Goal: Complete application form: Complete application form

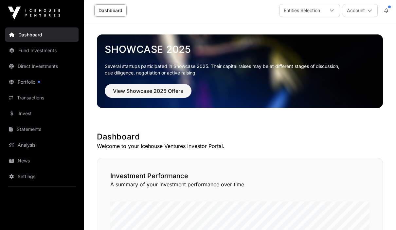
scroll to position [3, 0]
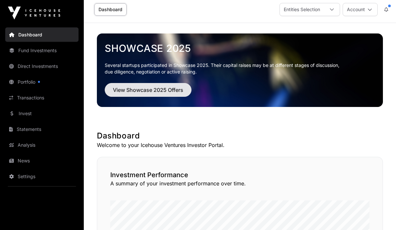
click at [163, 87] on span "View Showcase 2025 Offers" at bounding box center [148, 90] width 70 height 8
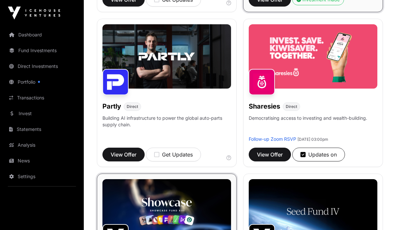
scroll to position [555, 0]
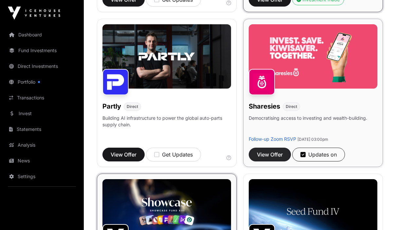
click at [273, 156] on span "View Offer" at bounding box center [270, 154] width 26 height 8
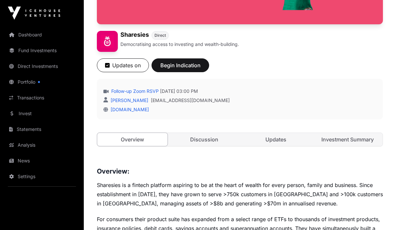
scroll to position [175, 0]
click at [182, 66] on span "Begin Indication" at bounding box center [180, 66] width 41 height 8
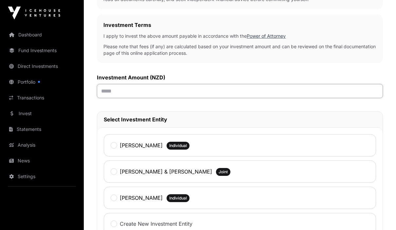
click at [141, 91] on input "text" at bounding box center [240, 91] width 286 height 14
type input "*******"
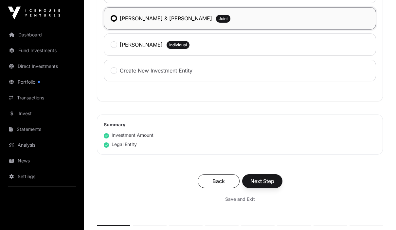
scroll to position [367, 0]
click at [266, 182] on span "Next Step" at bounding box center [262, 181] width 24 height 8
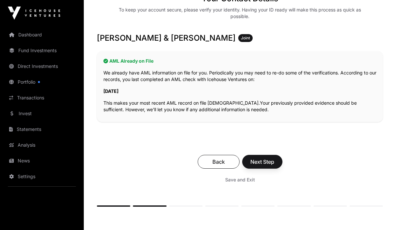
scroll to position [109, 0]
click at [267, 162] on span "Next Step" at bounding box center [262, 161] width 24 height 8
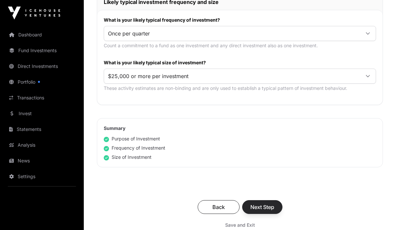
click at [266, 209] on span "Next Step" at bounding box center [262, 207] width 24 height 8
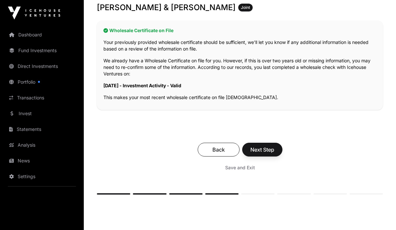
scroll to position [132, 0]
click at [268, 151] on span "Next Step" at bounding box center [262, 149] width 24 height 8
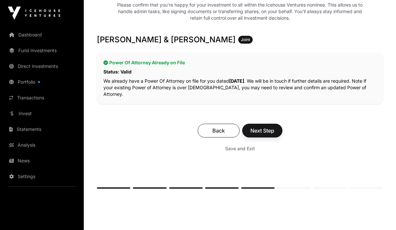
scroll to position [118, 0]
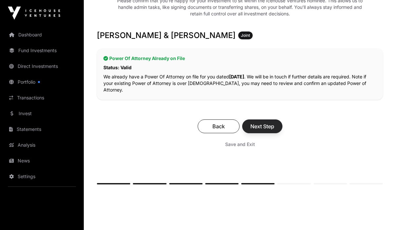
click at [268, 127] on span "Next Step" at bounding box center [262, 126] width 24 height 8
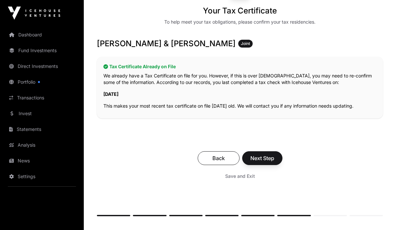
scroll to position [100, 0]
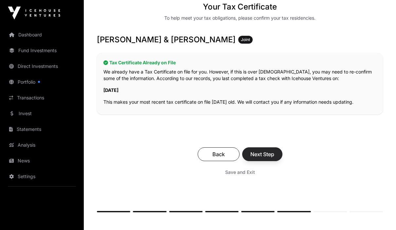
click at [265, 157] on span "Next Step" at bounding box center [262, 154] width 24 height 8
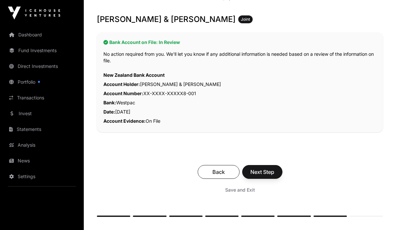
scroll to position [127, 0]
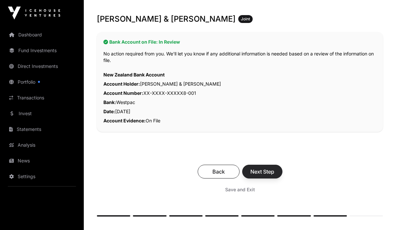
click at [264, 172] on span "Next Step" at bounding box center [262, 172] width 24 height 8
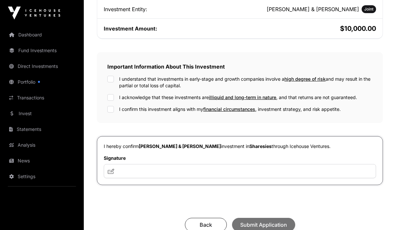
scroll to position [177, 0]
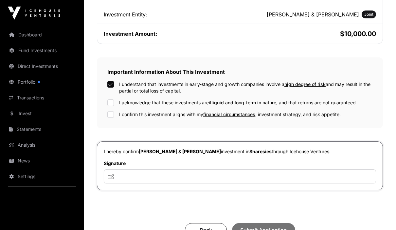
click at [116, 106] on div "I understand that investments in early-stage and growth companies involve a hig…" at bounding box center [239, 99] width 265 height 37
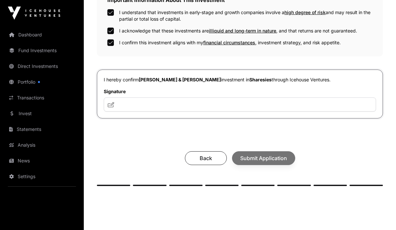
scroll to position [249, 0]
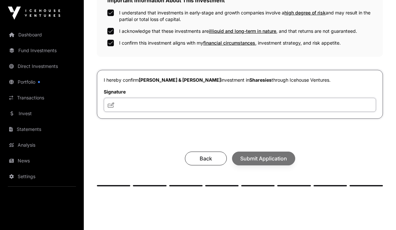
click at [140, 112] on input "text" at bounding box center [240, 105] width 272 height 14
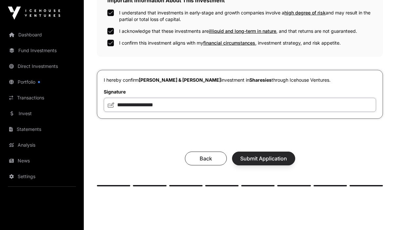
type input "**********"
click at [277, 162] on span "Submit Application" at bounding box center [263, 158] width 47 height 8
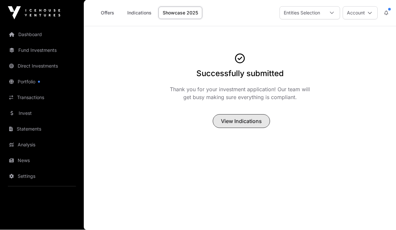
click at [247, 120] on span "View Indications" at bounding box center [241, 121] width 41 height 8
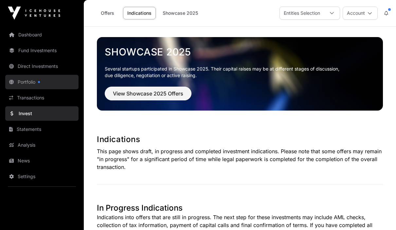
click at [33, 81] on link "Portfolio" at bounding box center [41, 82] width 73 height 14
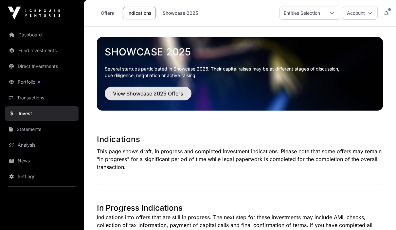
click at [164, 94] on span "View Showcase 2025 Offers" at bounding box center [148, 93] width 70 height 8
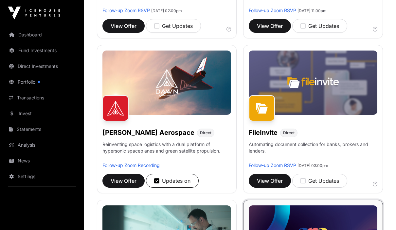
scroll to position [220, 0]
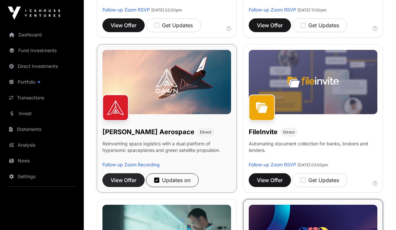
click at [124, 182] on span "View Offer" at bounding box center [124, 180] width 26 height 8
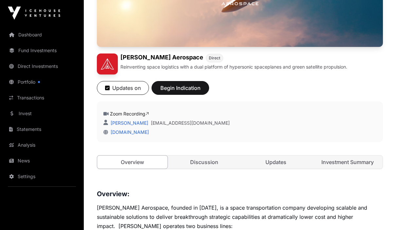
scroll to position [154, 0]
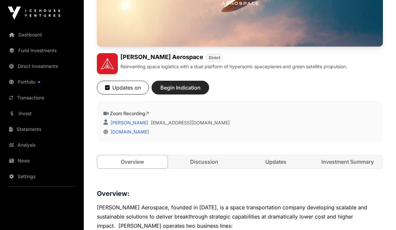
click at [184, 90] on span "Begin Indication" at bounding box center [180, 87] width 41 height 8
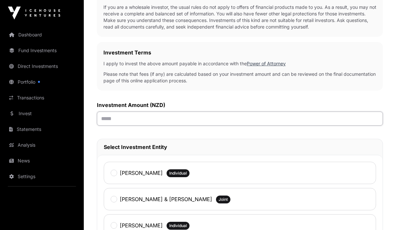
click at [226, 119] on input "text" at bounding box center [240, 119] width 286 height 14
type input "******"
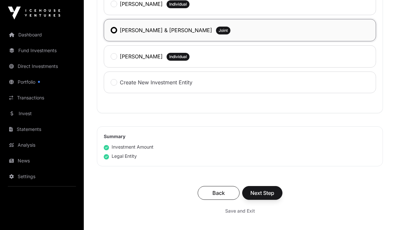
scroll to position [356, 0]
click at [270, 195] on span "Next Step" at bounding box center [262, 192] width 24 height 8
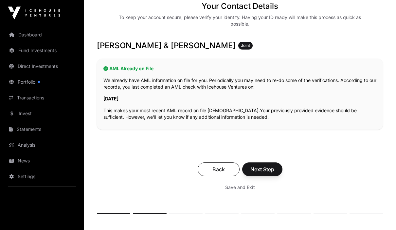
scroll to position [112, 0]
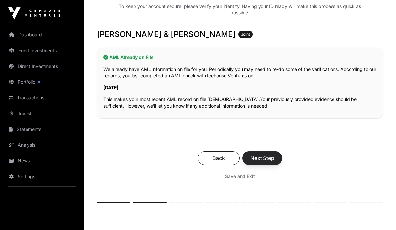
click at [269, 162] on button "Next Step" at bounding box center [262, 158] width 40 height 14
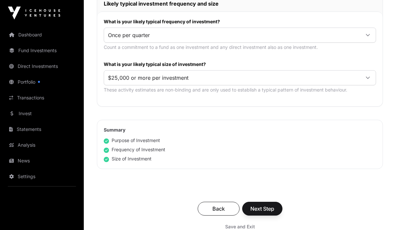
scroll to position [363, 0]
click at [265, 209] on span "Next Step" at bounding box center [262, 208] width 24 height 8
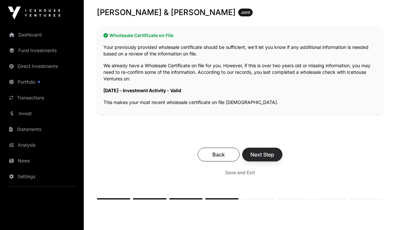
click at [269, 157] on span "Next Step" at bounding box center [262, 155] width 24 height 8
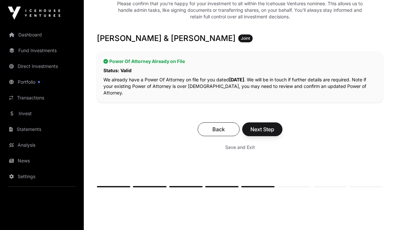
scroll to position [114, 0]
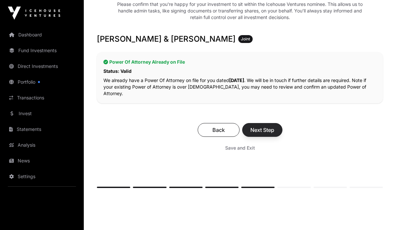
click at [261, 127] on span "Next Step" at bounding box center [262, 130] width 24 height 8
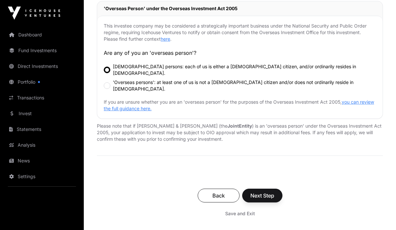
scroll to position [230, 0]
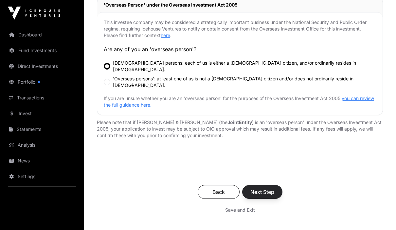
click at [267, 188] on span "Next Step" at bounding box center [262, 192] width 24 height 8
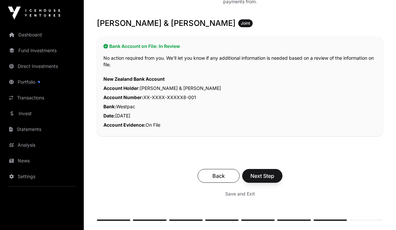
scroll to position [123, 0]
click at [264, 177] on span "Next Step" at bounding box center [262, 176] width 24 height 8
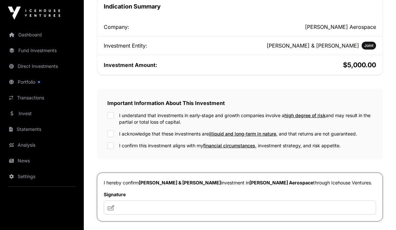
scroll to position [150, 0]
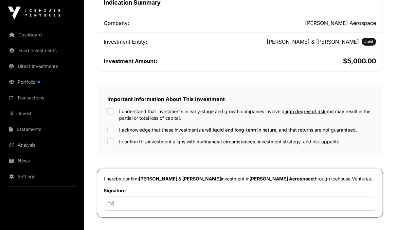
click at [112, 115] on div "Important Information About This Investment I understand that investments in ea…" at bounding box center [240, 120] width 286 height 71
click at [187, 210] on input "text" at bounding box center [240, 203] width 272 height 14
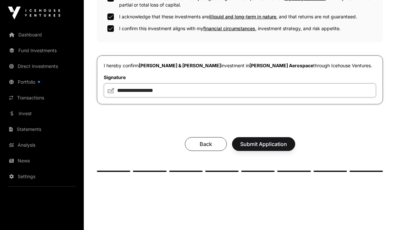
scroll to position [262, 0]
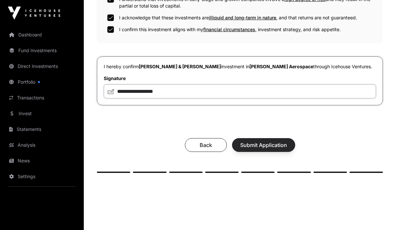
type input "**********"
click at [282, 149] on span "Submit Application" at bounding box center [263, 145] width 47 height 8
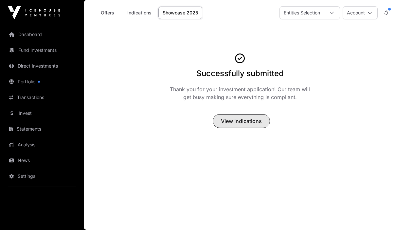
click at [245, 120] on span "View Indications" at bounding box center [241, 121] width 41 height 8
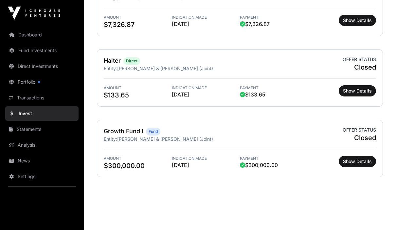
scroll to position [994, 0]
